Goal: Use online tool/utility: Utilize a website feature to perform a specific function

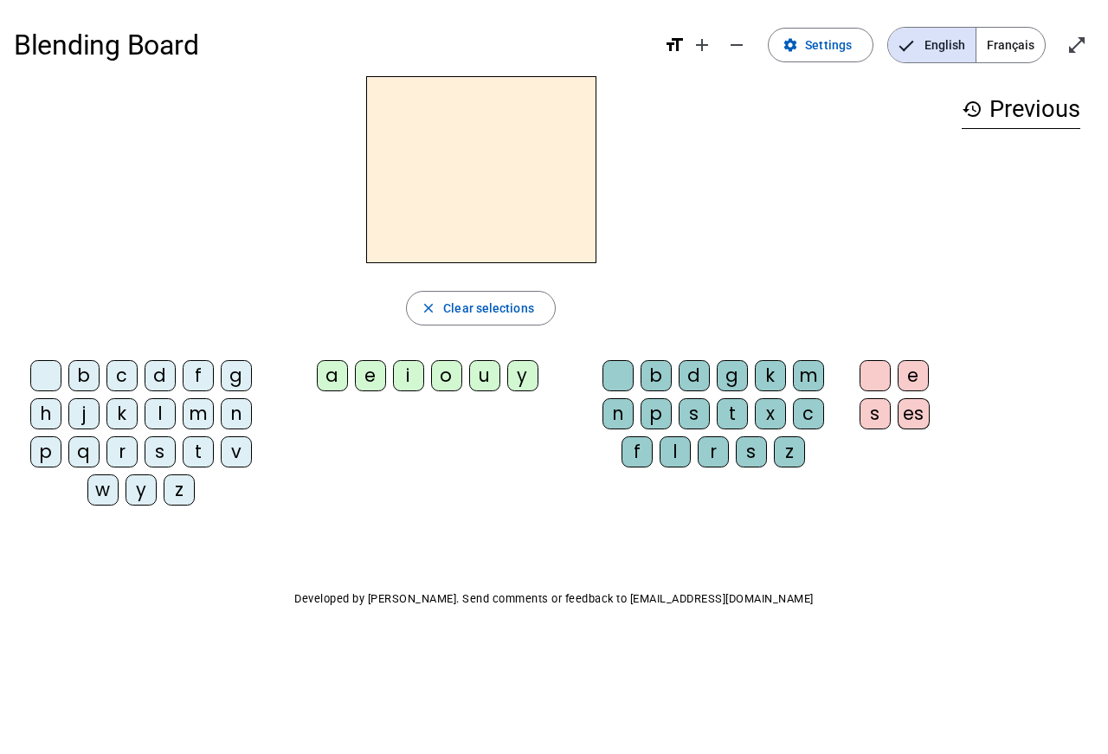
click at [206, 419] on div "m" at bounding box center [198, 413] width 31 height 31
click at [338, 377] on div "a" at bounding box center [332, 375] width 31 height 31
click at [677, 455] on div "l" at bounding box center [675, 451] width 31 height 31
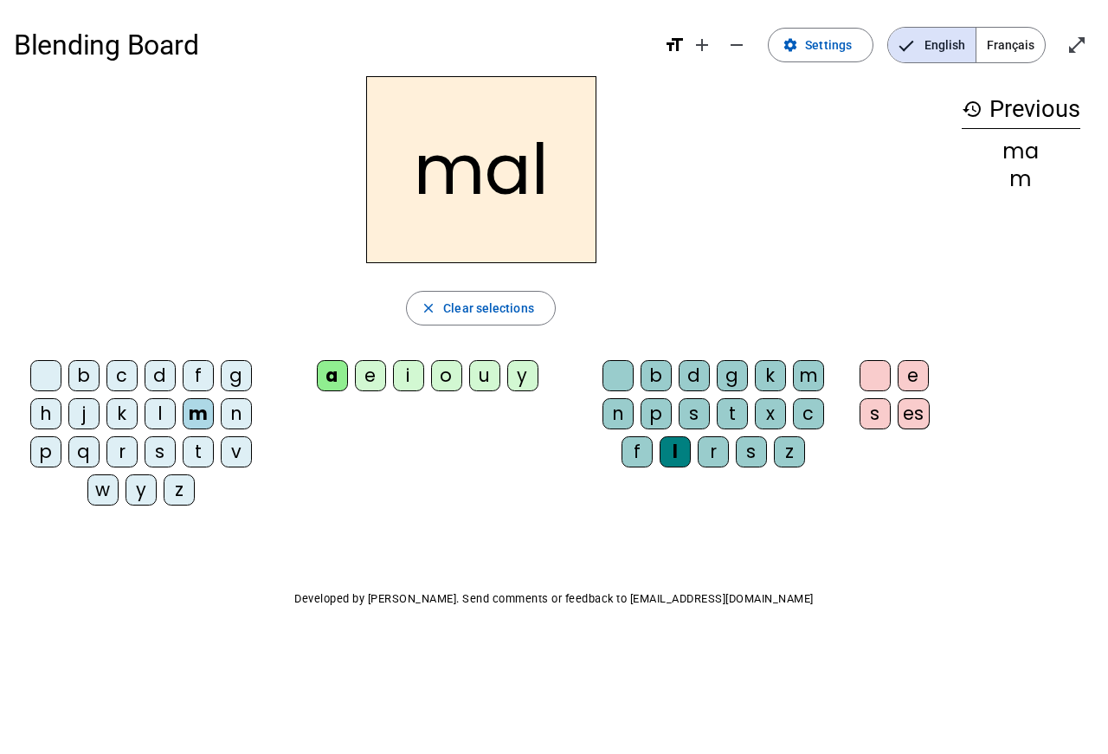
click at [533, 183] on h2 "mal" at bounding box center [481, 169] width 230 height 187
drag, startPoint x: 527, startPoint y: 181, endPoint x: 501, endPoint y: 181, distance: 26.0
click at [501, 181] on h2 "mal" at bounding box center [481, 169] width 230 height 187
click at [407, 372] on div "i" at bounding box center [408, 375] width 31 height 31
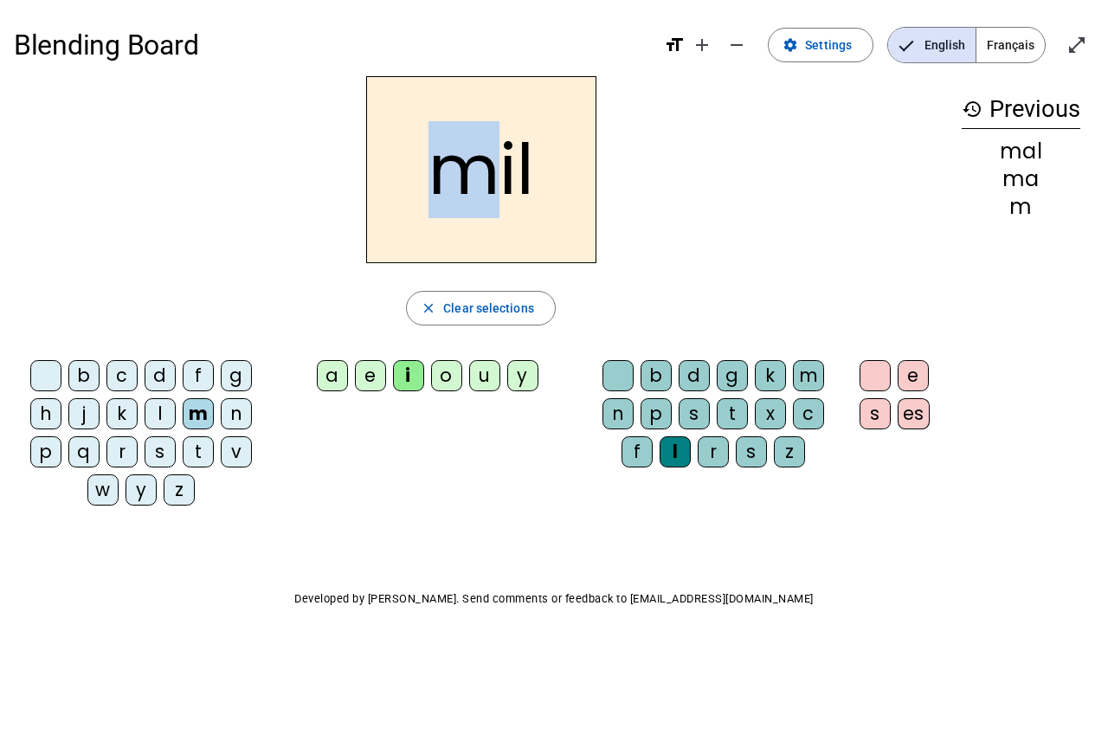
drag, startPoint x: 495, startPoint y: 194, endPoint x: 446, endPoint y: 193, distance: 49.4
click at [446, 193] on h2 "mil" at bounding box center [481, 169] width 230 height 187
click at [157, 453] on div "s" at bounding box center [160, 451] width 31 height 31
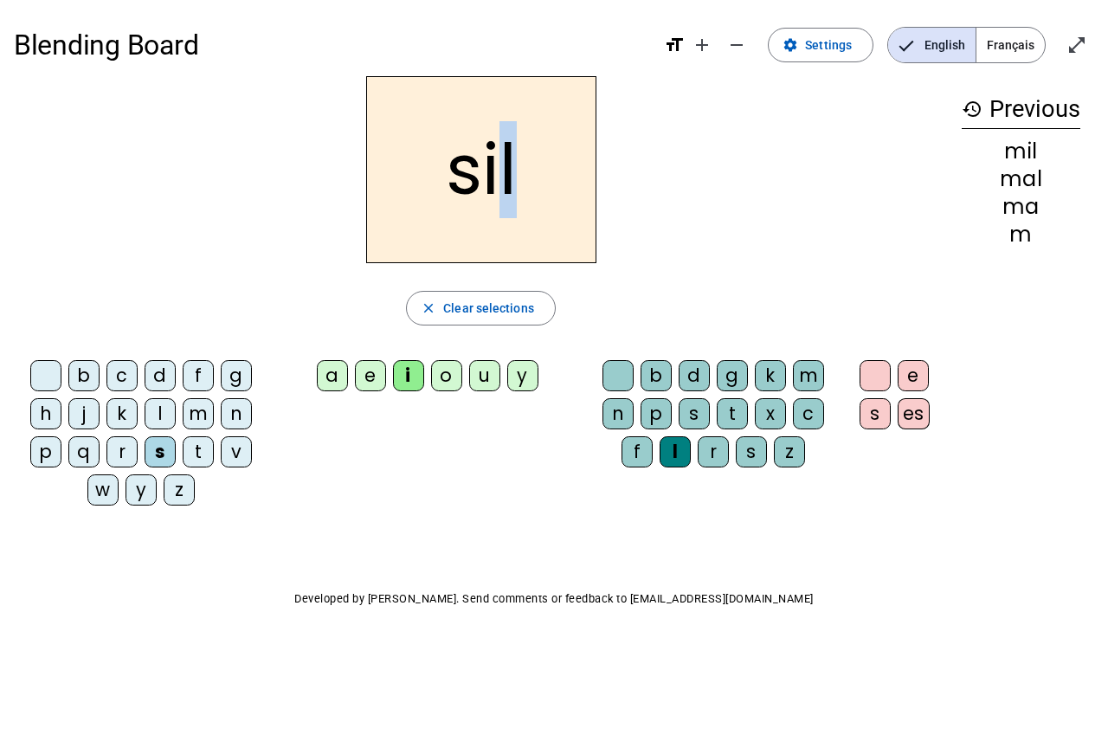
drag, startPoint x: 516, startPoint y: 176, endPoint x: 503, endPoint y: 177, distance: 13.1
click at [503, 177] on h2 "sil" at bounding box center [481, 169] width 230 height 187
click at [511, 307] on span "Clear selections" at bounding box center [488, 308] width 91 height 21
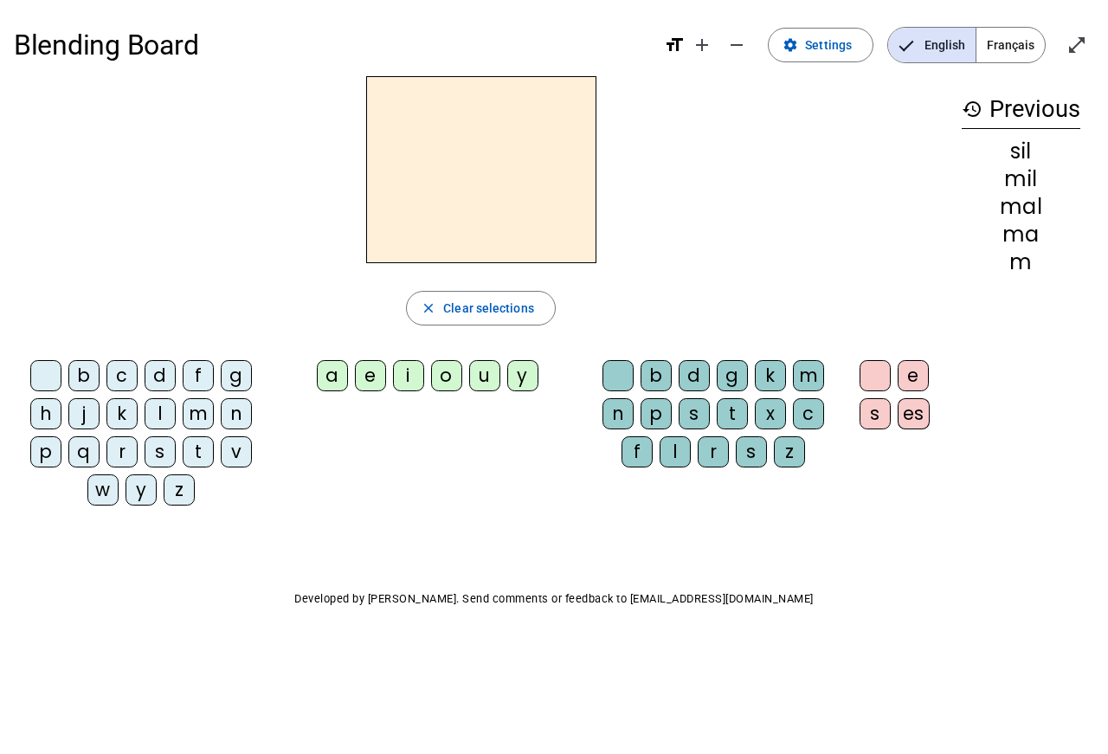
click at [168, 453] on div "s" at bounding box center [160, 451] width 31 height 31
click at [414, 374] on div "i" at bounding box center [408, 375] width 31 height 31
drag, startPoint x: 508, startPoint y: 188, endPoint x: 493, endPoint y: 189, distance: 14.7
click at [493, 189] on h2 "si" at bounding box center [481, 169] width 230 height 187
click at [332, 374] on div "a" at bounding box center [332, 375] width 31 height 31
